Goal: Task Accomplishment & Management: Use online tool/utility

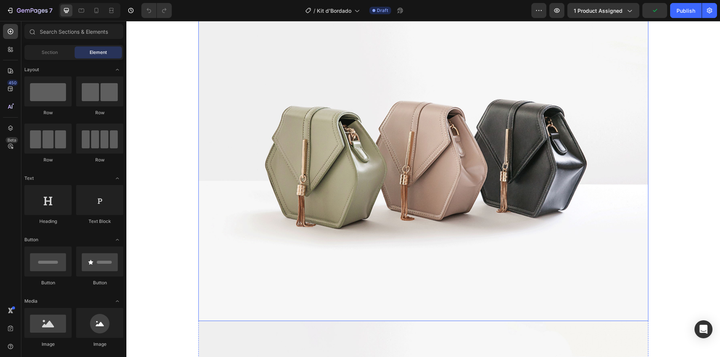
scroll to position [75, 0]
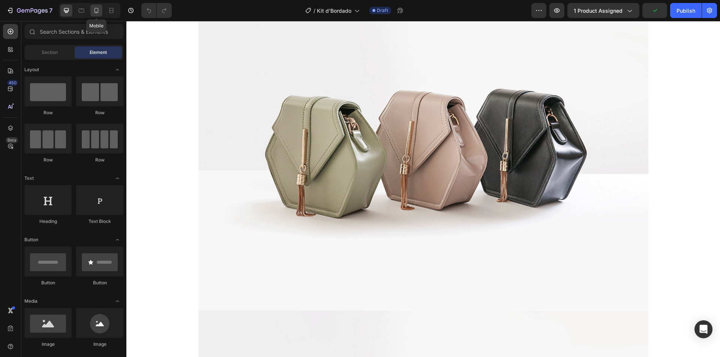
click at [94, 8] on icon at bounding box center [96, 10] width 7 height 7
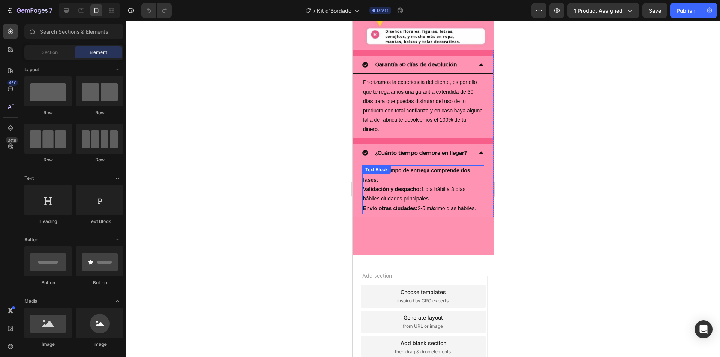
scroll to position [1412, 0]
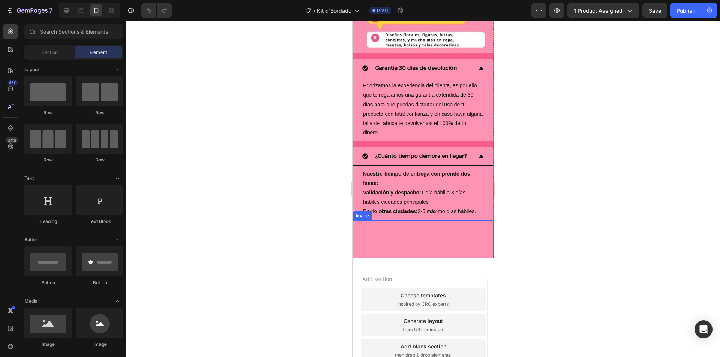
click at [387, 220] on img at bounding box center [423, 239] width 141 height 38
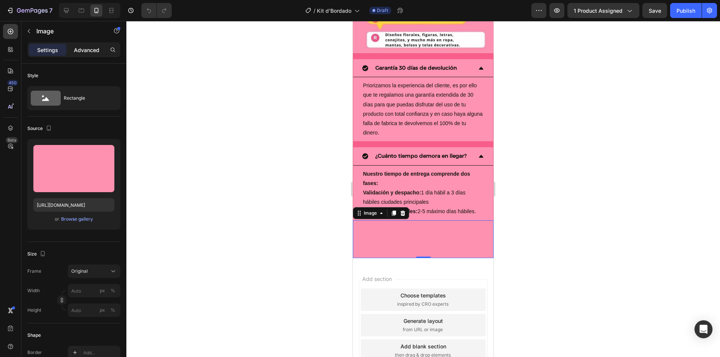
click at [80, 51] on p "Advanced" at bounding box center [86, 50] width 25 height 8
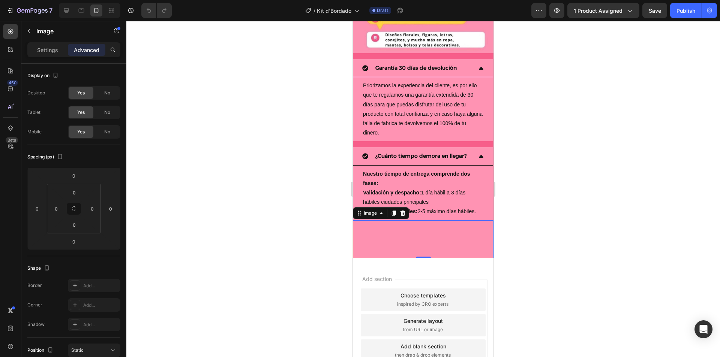
click at [46, 43] on div "Settings Advanced" at bounding box center [73, 49] width 93 height 15
click at [36, 49] on div "Settings" at bounding box center [47, 50] width 37 height 12
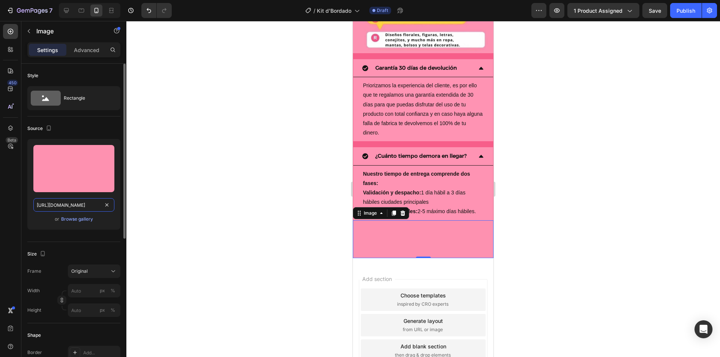
click at [72, 203] on input "[URL][DOMAIN_NAME]" at bounding box center [73, 204] width 81 height 13
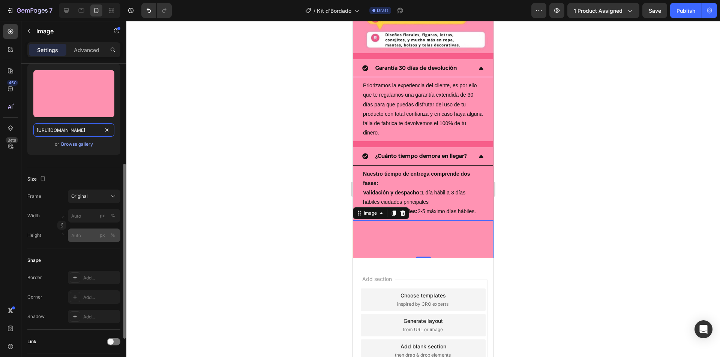
scroll to position [112, 0]
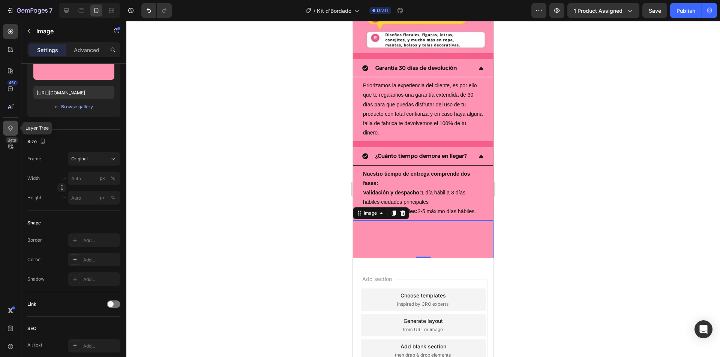
click at [11, 126] on icon at bounding box center [10, 128] width 5 height 5
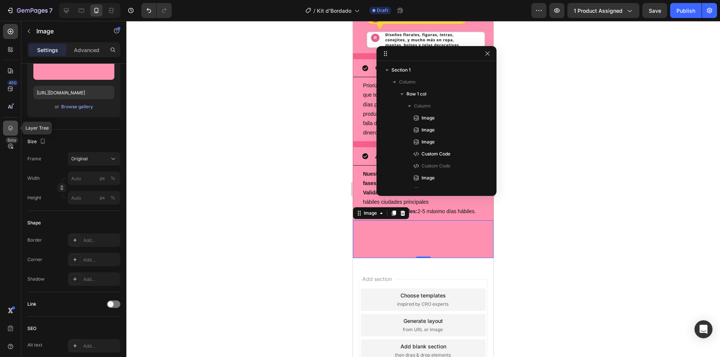
scroll to position [128, 0]
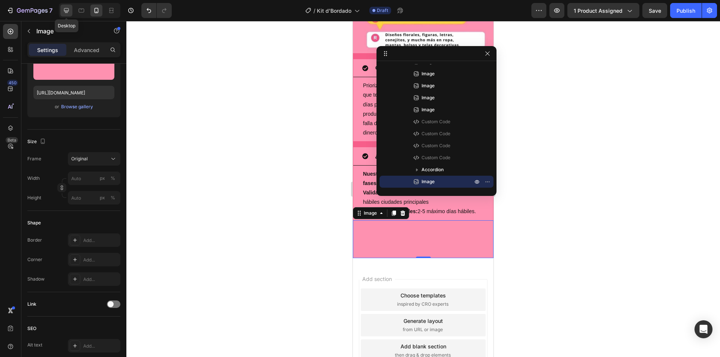
click at [64, 11] on icon at bounding box center [66, 10] width 5 height 5
type input "[URL][DOMAIN_NAME]"
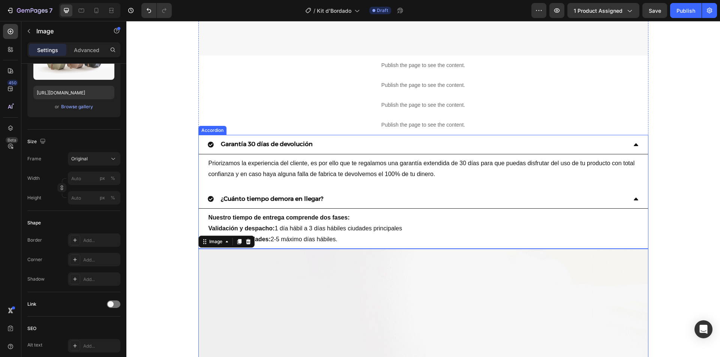
scroll to position [3070, 0]
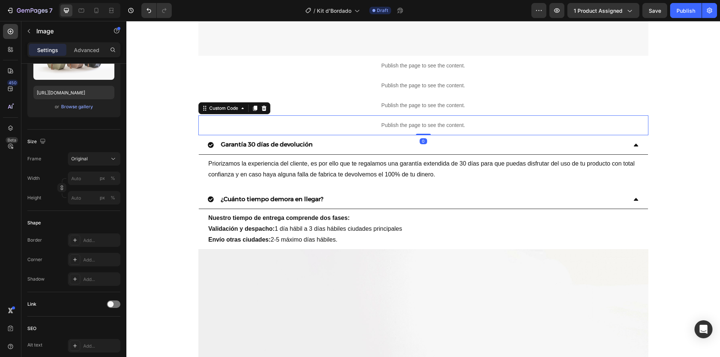
click at [366, 116] on div "Publish the page to see the content." at bounding box center [423, 125] width 450 height 20
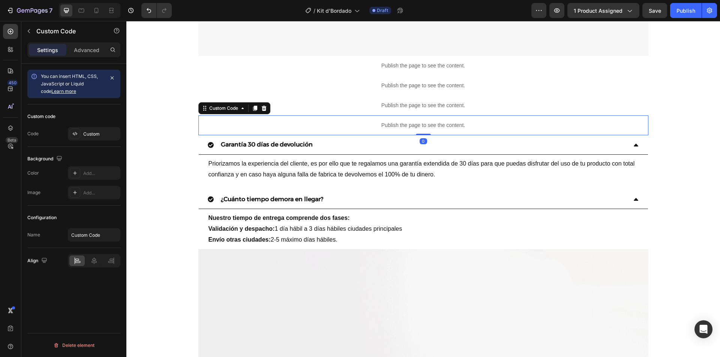
click at [365, 116] on div "Publish the page to see the content." at bounding box center [423, 125] width 450 height 20
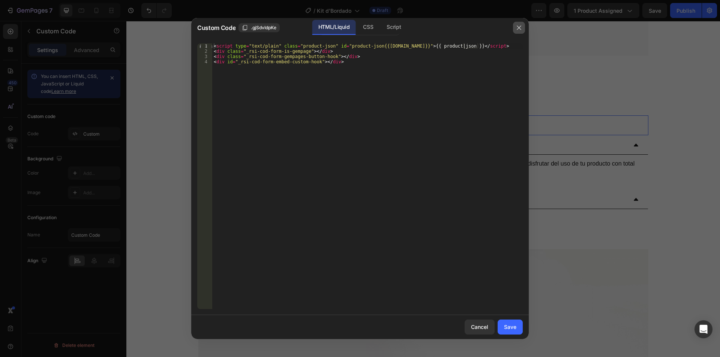
click at [516, 25] on icon "button" at bounding box center [519, 28] width 6 height 6
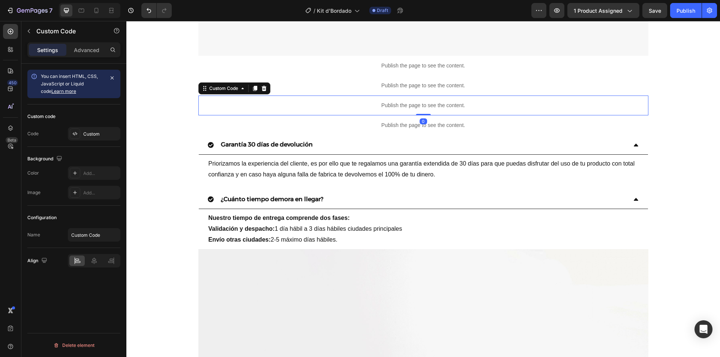
click at [405, 102] on p "Publish the page to see the content." at bounding box center [423, 106] width 450 height 8
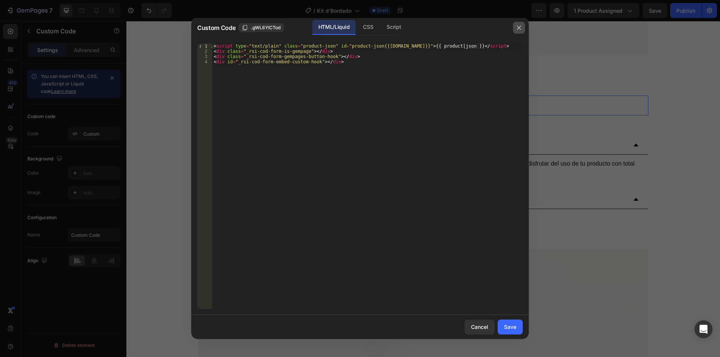
click at [521, 25] on icon "button" at bounding box center [519, 28] width 6 height 6
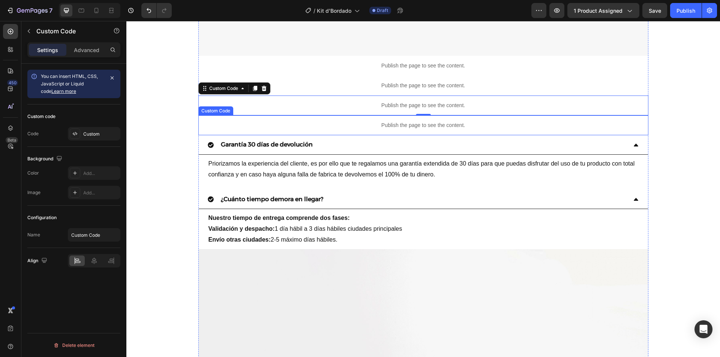
click at [390, 126] on p "Publish the page to see the content." at bounding box center [423, 125] width 450 height 8
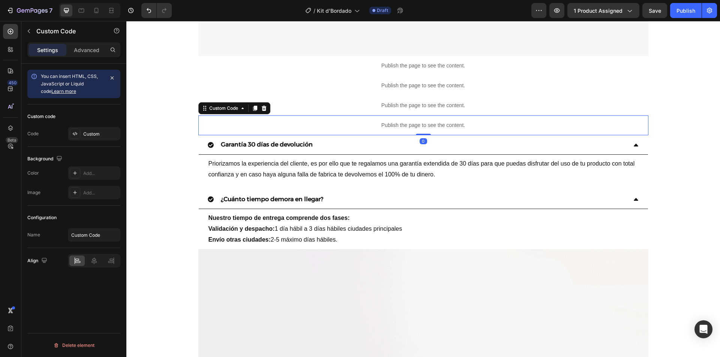
click at [389, 126] on p "Publish the page to see the content." at bounding box center [423, 125] width 450 height 8
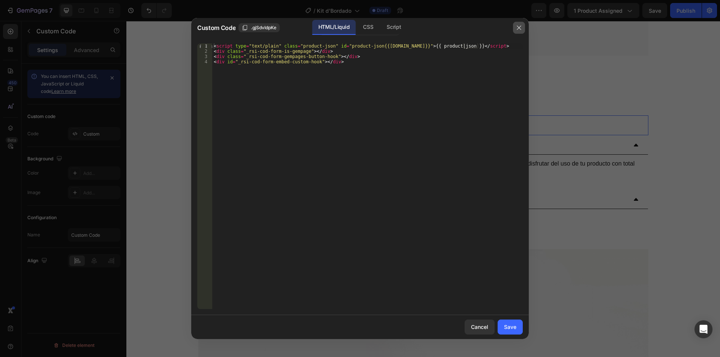
click at [519, 29] on icon "button" at bounding box center [519, 28] width 6 height 6
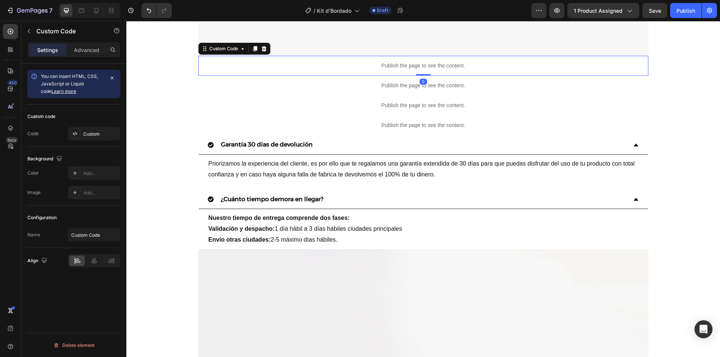
click at [468, 66] on p "Publish the page to see the content." at bounding box center [423, 66] width 450 height 8
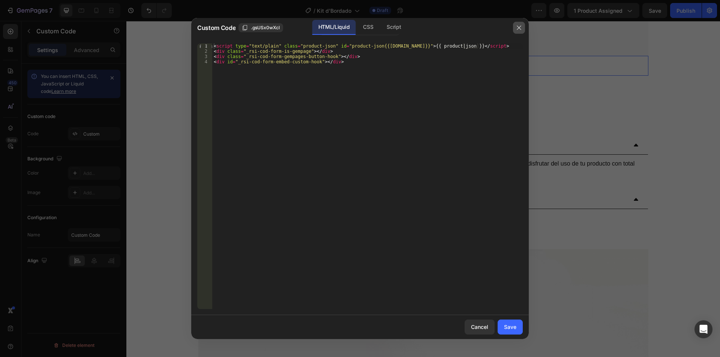
click at [523, 26] on button "button" at bounding box center [519, 28] width 12 height 12
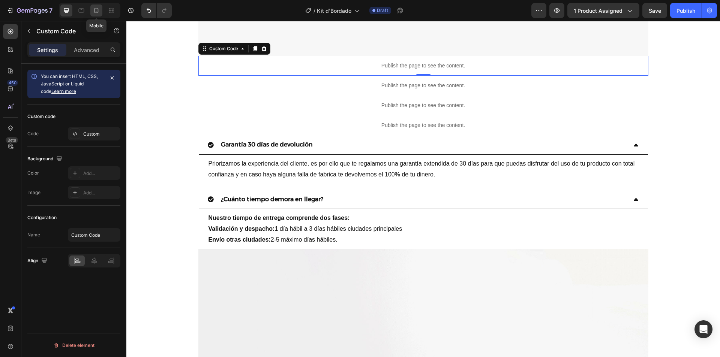
click at [97, 10] on icon at bounding box center [96, 10] width 7 height 7
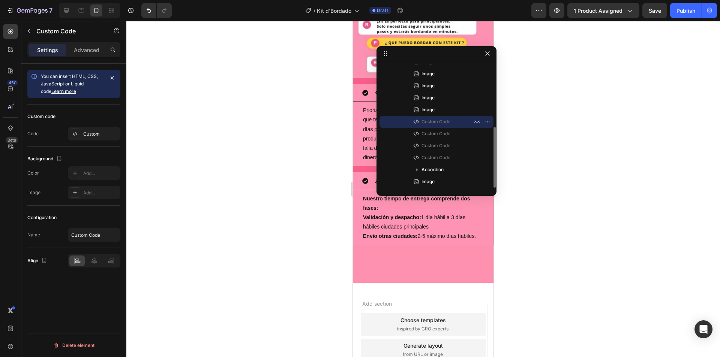
scroll to position [1386, 0]
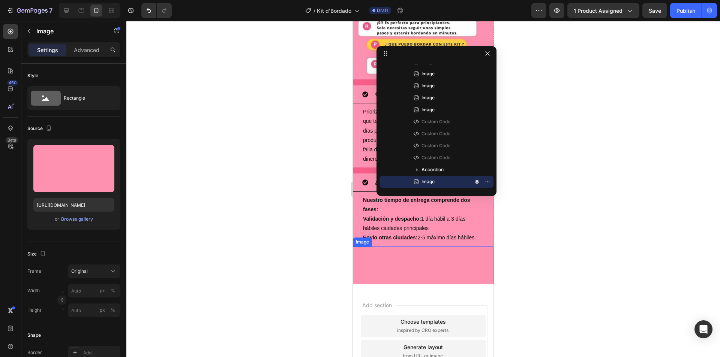
click at [388, 247] on img at bounding box center [423, 266] width 141 height 38
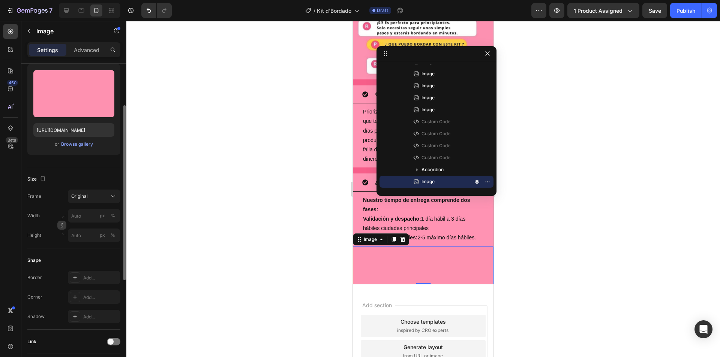
click at [66, 223] on button "button" at bounding box center [61, 225] width 9 height 9
click at [61, 242] on icon "button" at bounding box center [61, 243] width 5 height 5
click at [113, 197] on icon at bounding box center [113, 197] width 4 height 2
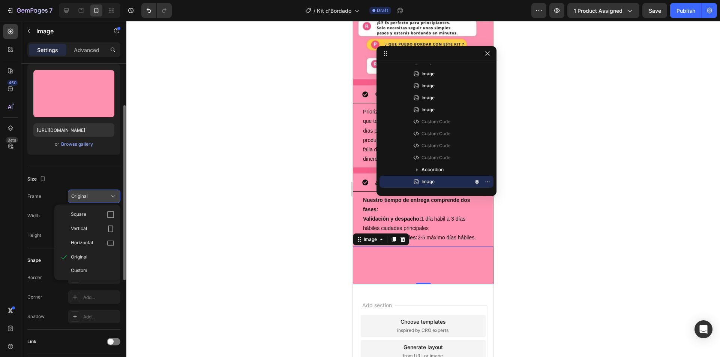
click at [113, 197] on icon at bounding box center [113, 197] width 4 height 2
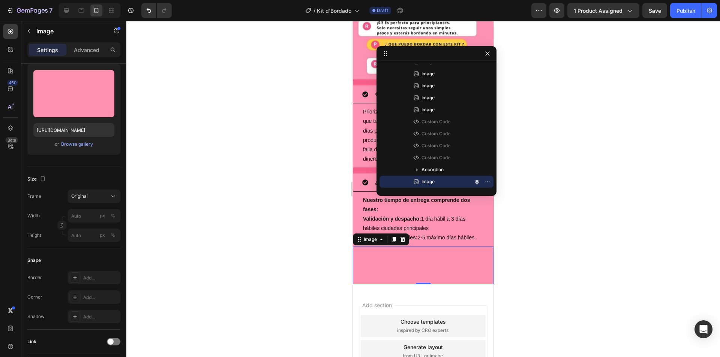
click at [459, 57] on div at bounding box center [436, 53] width 120 height 15
click at [490, 54] on button "button" at bounding box center [487, 53] width 9 height 9
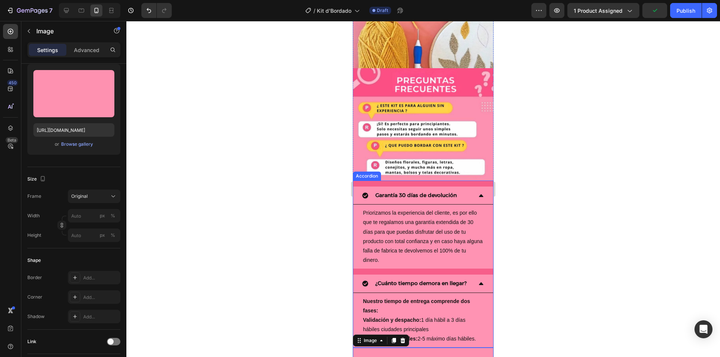
scroll to position [1273, 0]
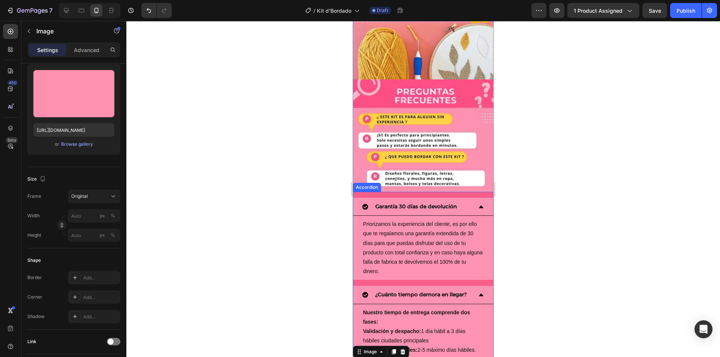
click at [361, 286] on div "¿Cuánto tiempo demora en llegar?" at bounding box center [423, 295] width 140 height 18
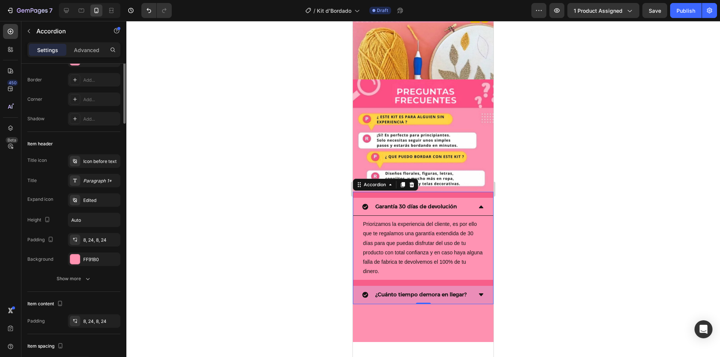
scroll to position [0, 0]
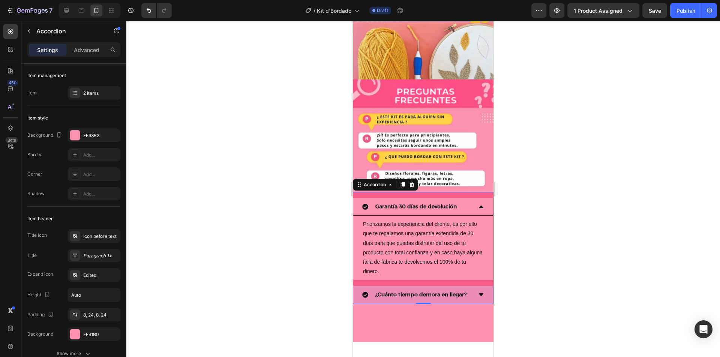
click at [478, 292] on icon at bounding box center [481, 295] width 6 height 6
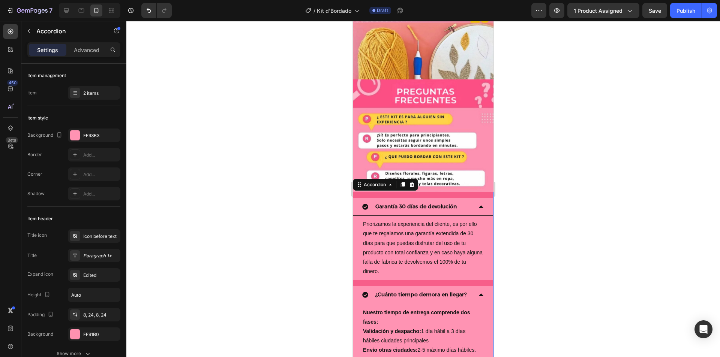
click at [478, 292] on icon at bounding box center [481, 295] width 6 height 6
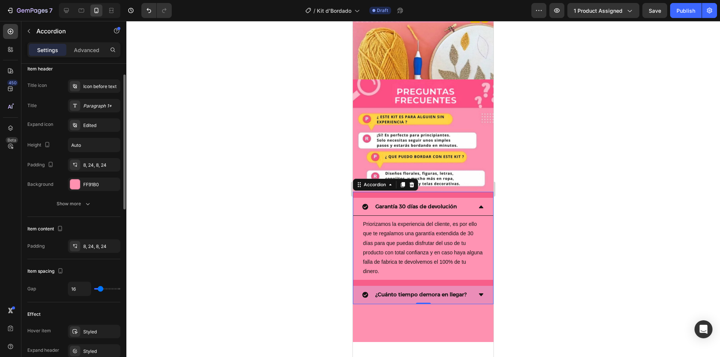
scroll to position [225, 0]
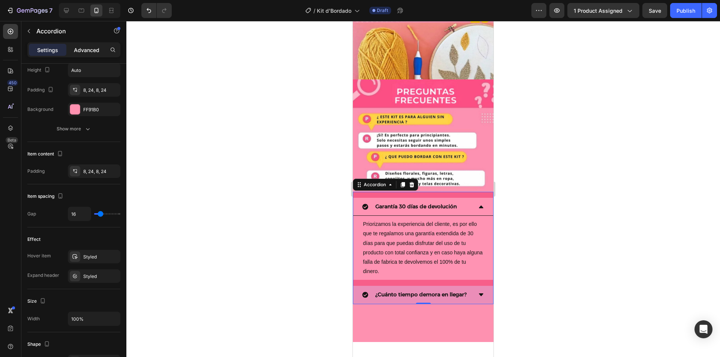
click at [96, 51] on p "Advanced" at bounding box center [86, 50] width 25 height 8
type input "100%"
type input "100"
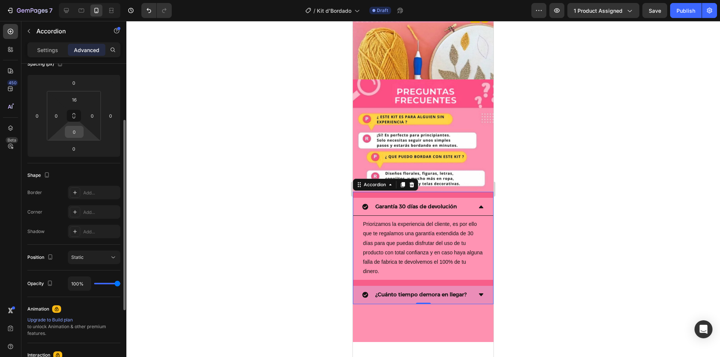
scroll to position [0, 0]
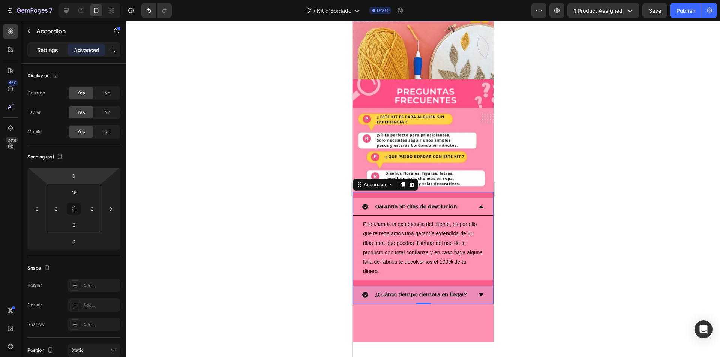
click at [43, 52] on p "Settings" at bounding box center [47, 50] width 21 height 8
type input "16"
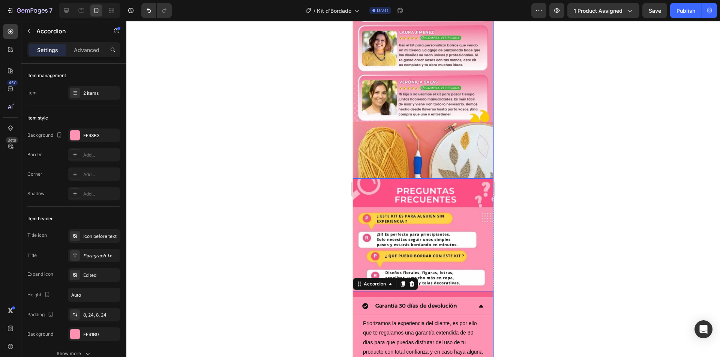
scroll to position [1161, 0]
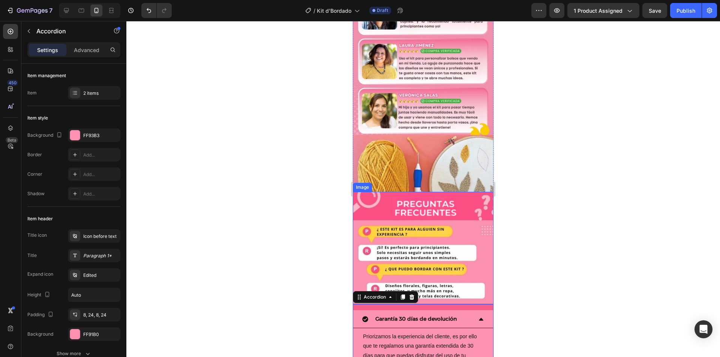
click at [2, 126] on div "450 Beta" at bounding box center [10, 189] width 21 height 336
click at [6, 127] on div at bounding box center [10, 128] width 15 height 15
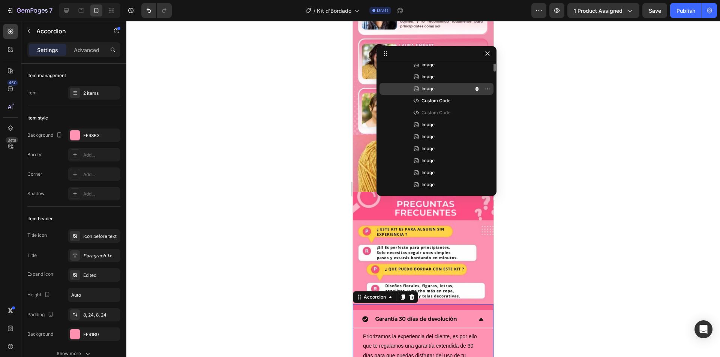
scroll to position [0, 0]
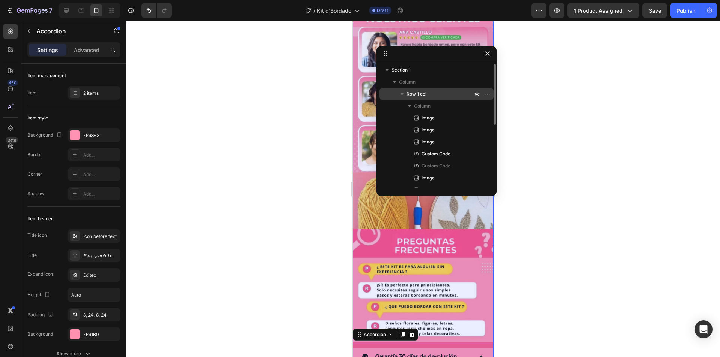
click at [419, 94] on span "Row 1 col" at bounding box center [416, 93] width 20 height 7
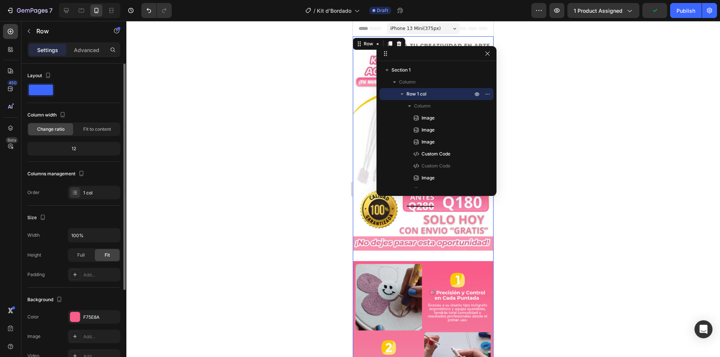
scroll to position [123, 0]
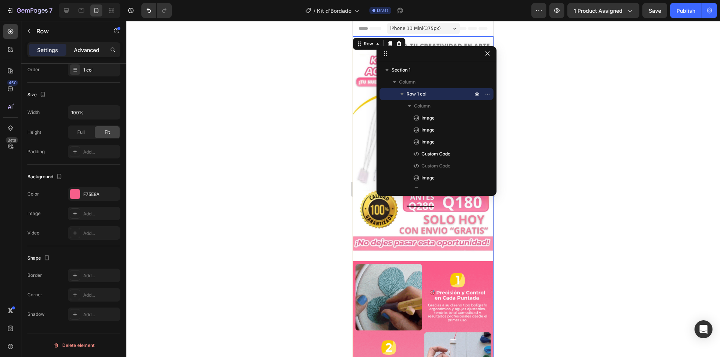
click at [88, 52] on p "Advanced" at bounding box center [86, 50] width 25 height 8
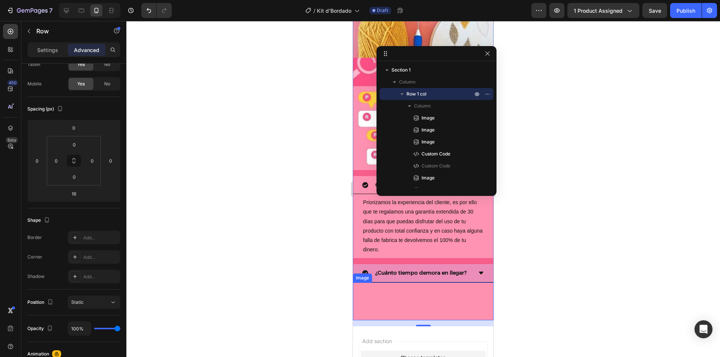
scroll to position [1312, 0]
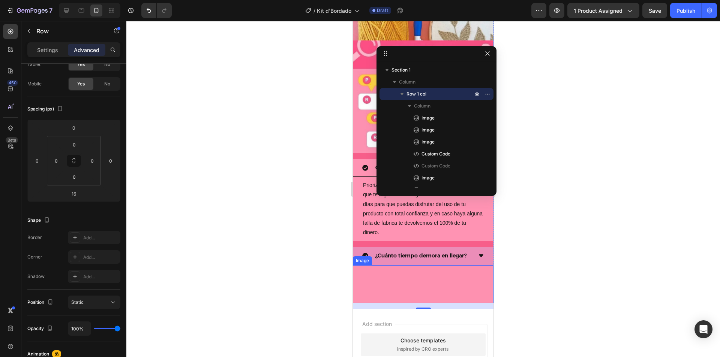
click at [397, 265] on img at bounding box center [423, 284] width 141 height 38
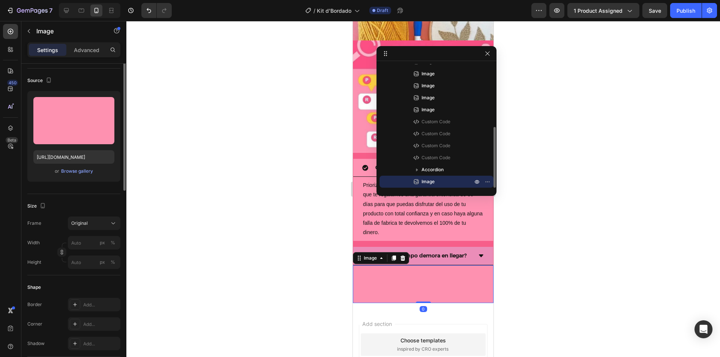
scroll to position [0, 0]
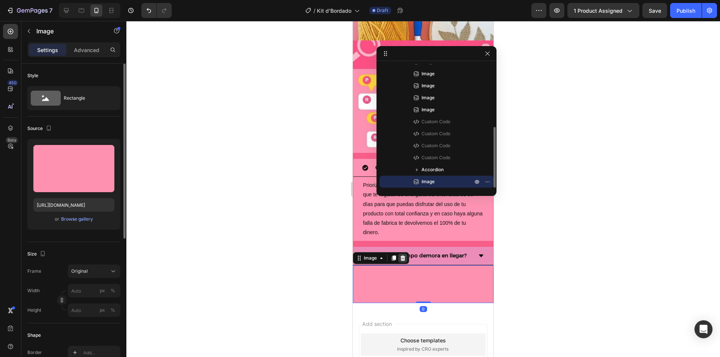
click at [405, 255] on icon at bounding box center [403, 258] width 6 height 6
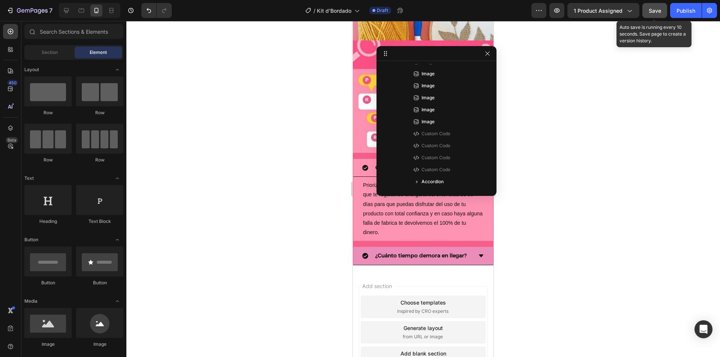
click at [659, 8] on span "Save" at bounding box center [655, 10] width 12 height 6
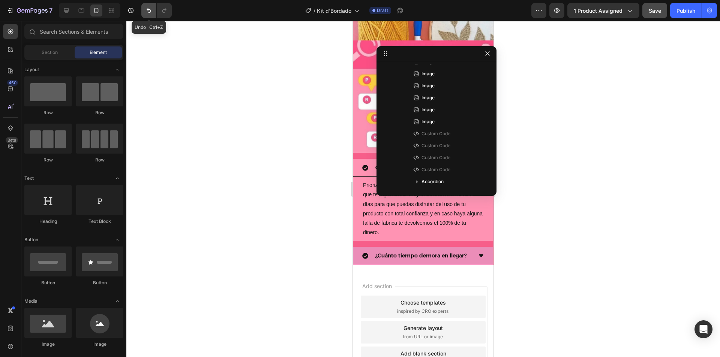
click at [148, 7] on icon "Undo/Redo" at bounding box center [148, 10] width 7 height 7
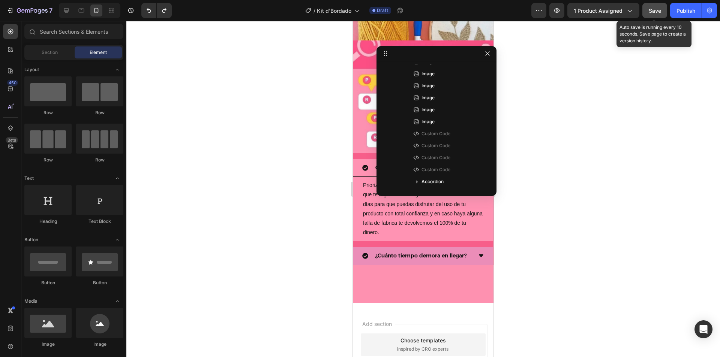
click at [659, 11] on span "Save" at bounding box center [655, 10] width 12 height 6
